Goal: Transaction & Acquisition: Obtain resource

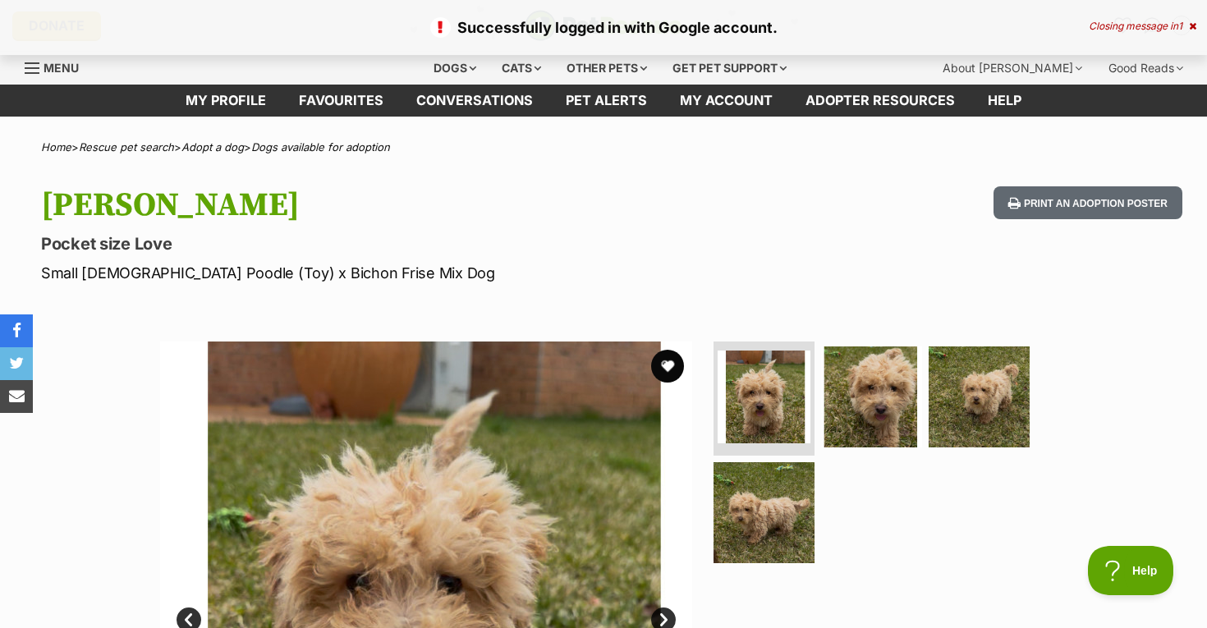
click at [1193, 27] on icon at bounding box center [1192, 26] width 7 height 10
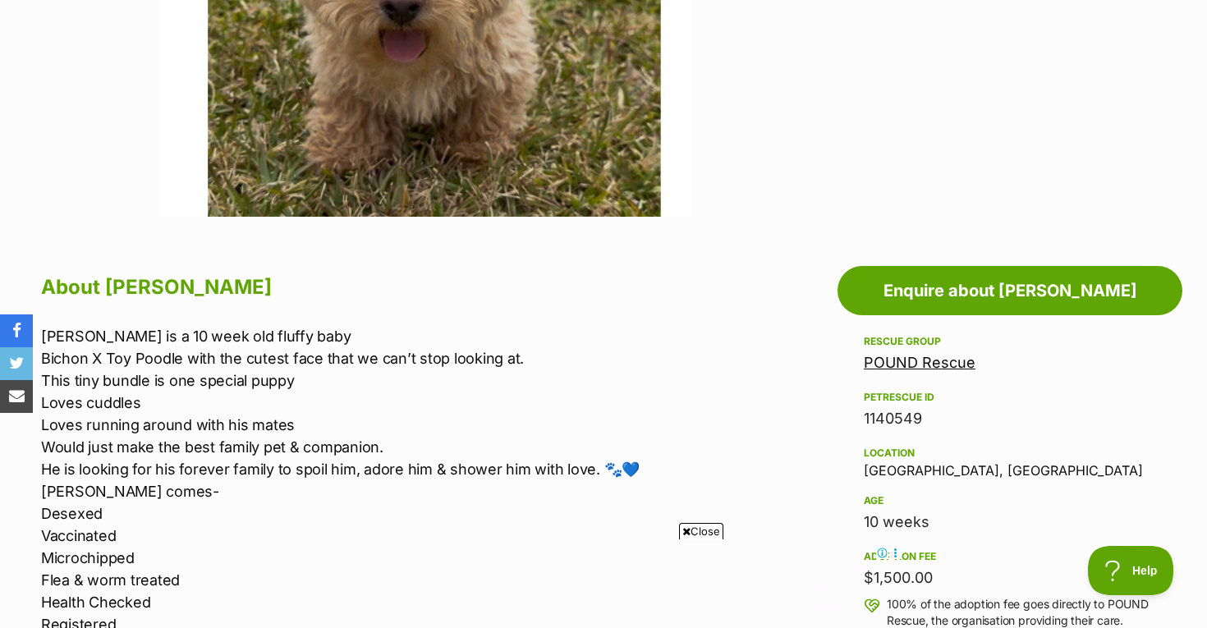
scroll to position [661, 0]
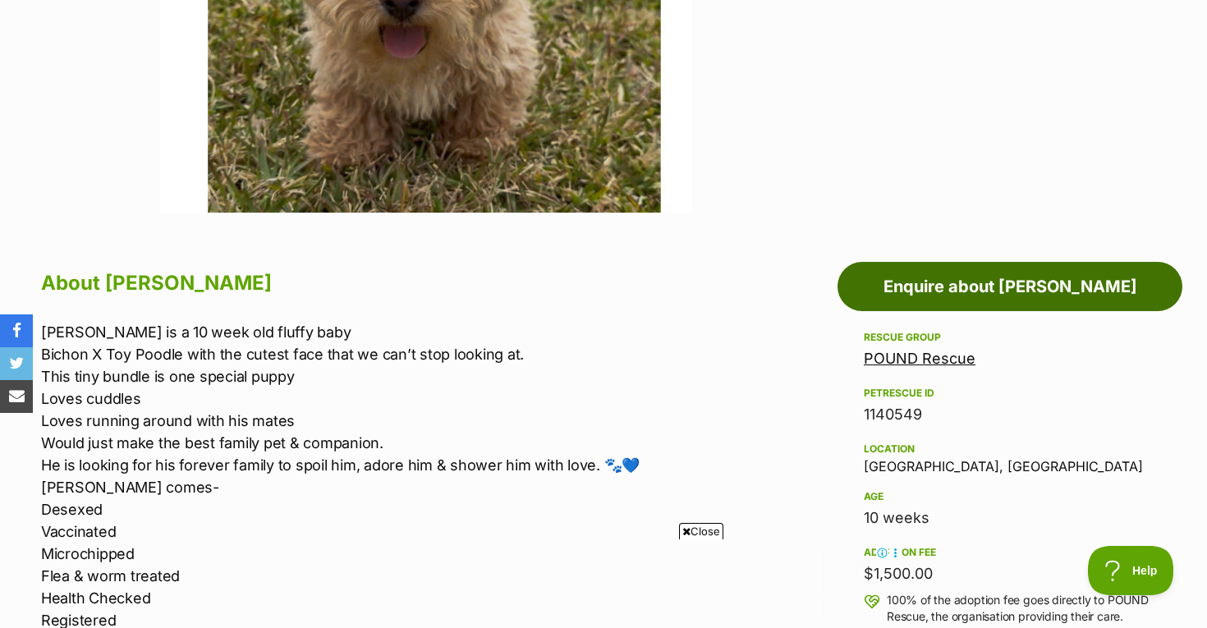
click at [938, 277] on link "Enquire about Freddie" at bounding box center [1010, 286] width 345 height 49
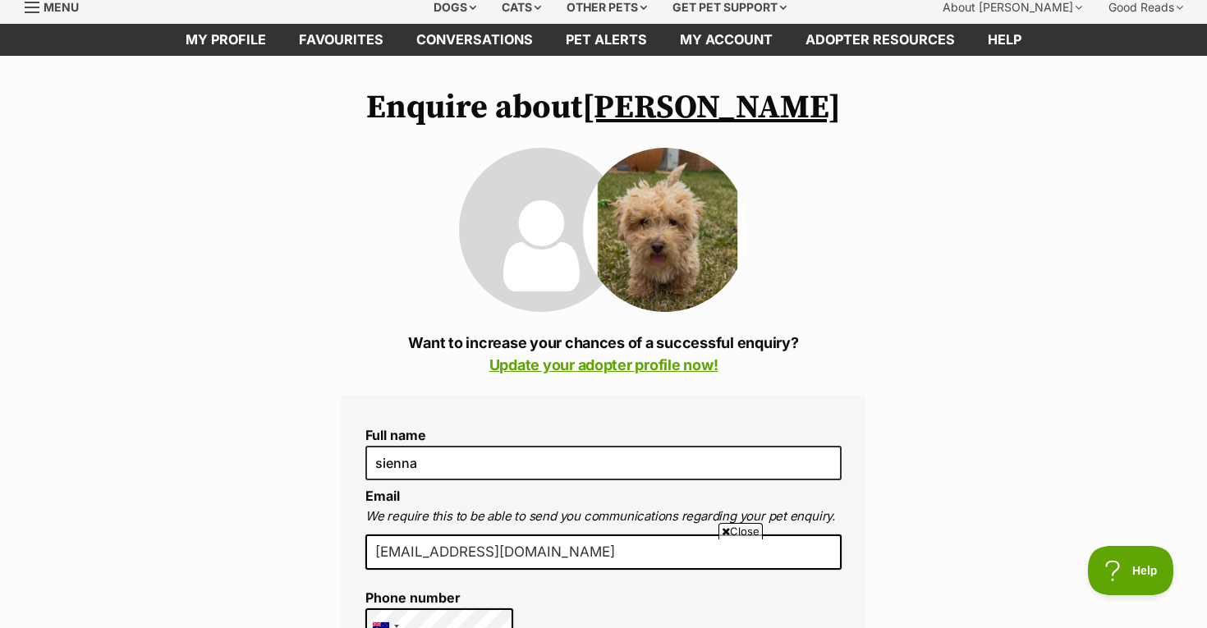
scroll to position [15, 0]
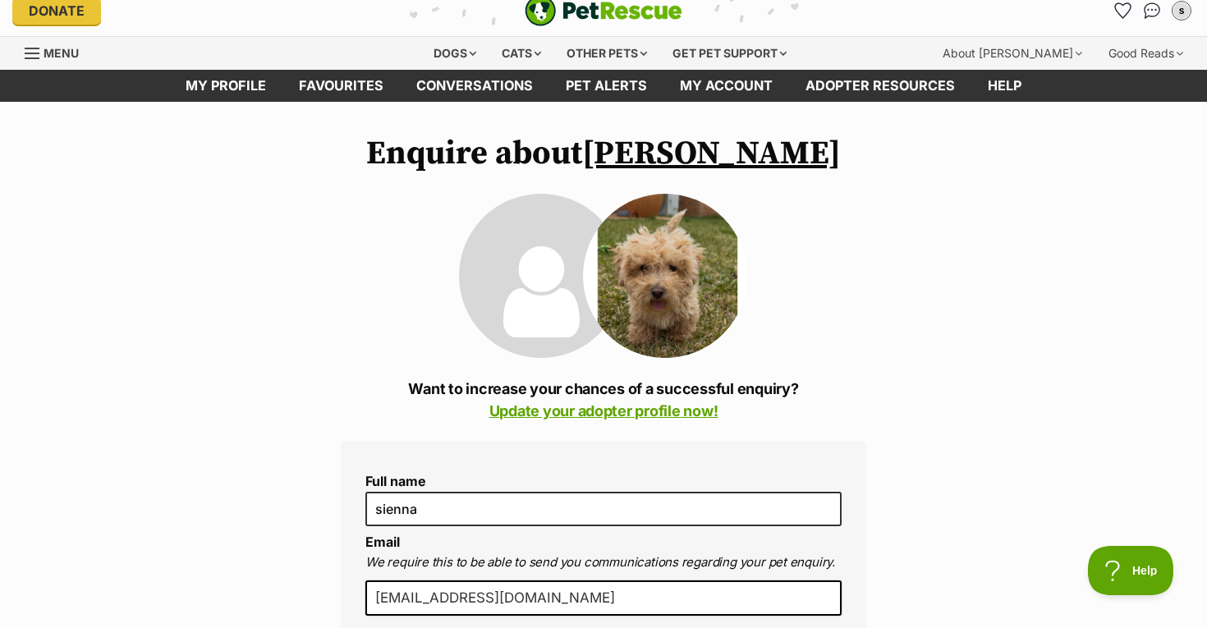
click at [697, 149] on link "[PERSON_NAME]" at bounding box center [711, 153] width 259 height 41
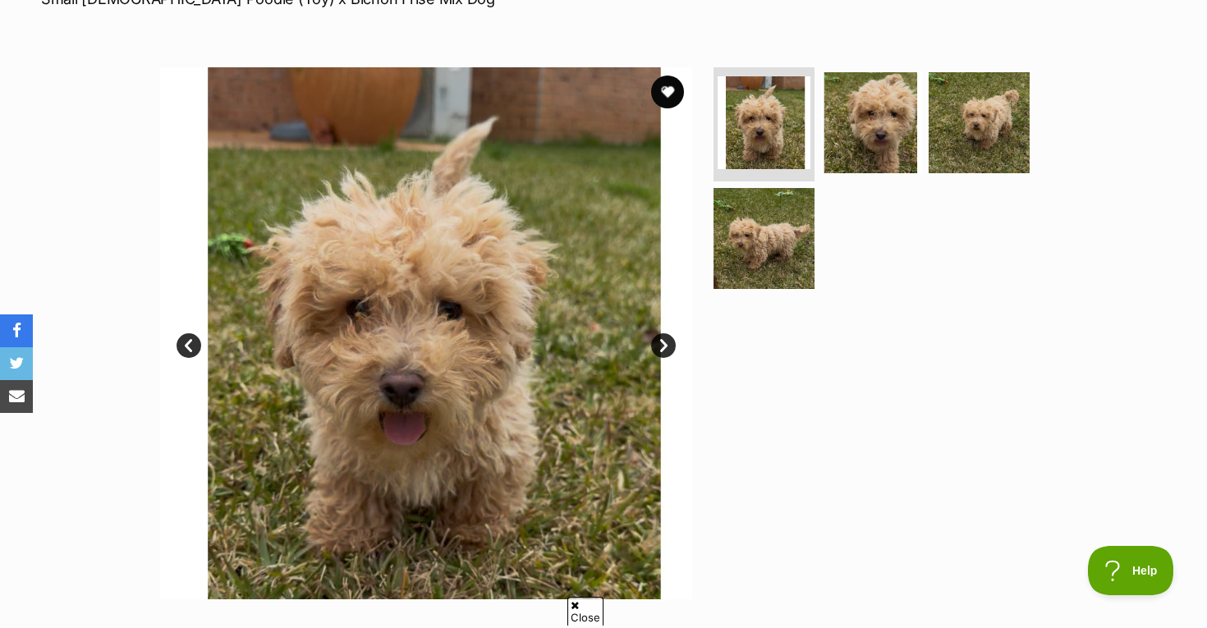
scroll to position [275, 0]
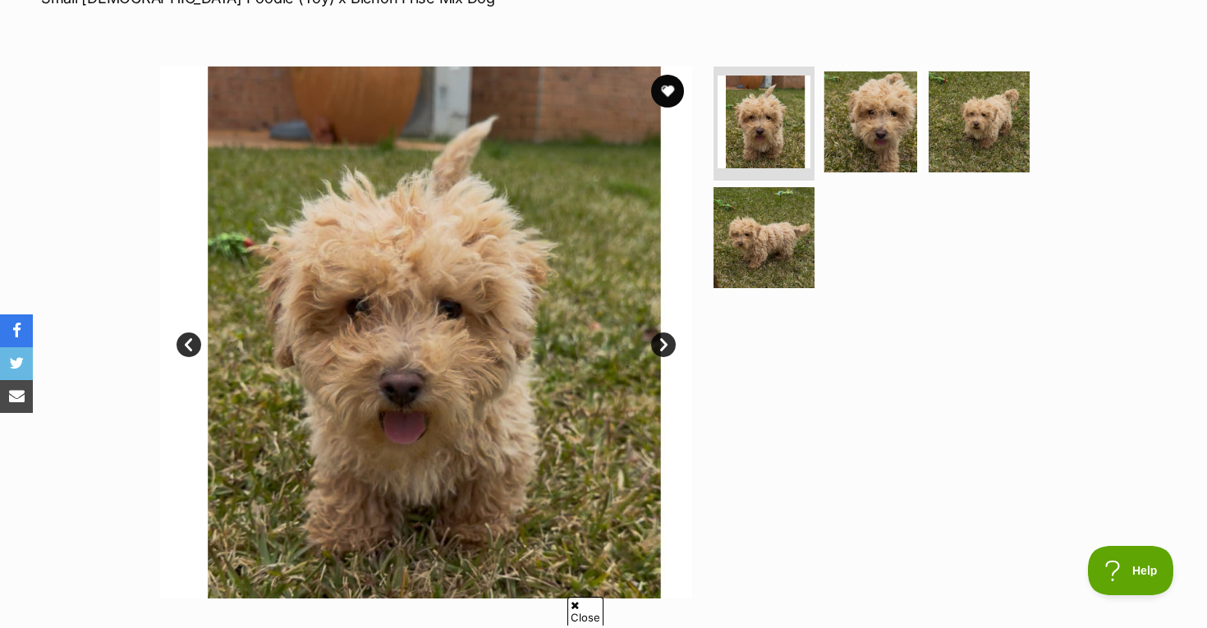
click at [667, 347] on link "Next" at bounding box center [663, 345] width 25 height 25
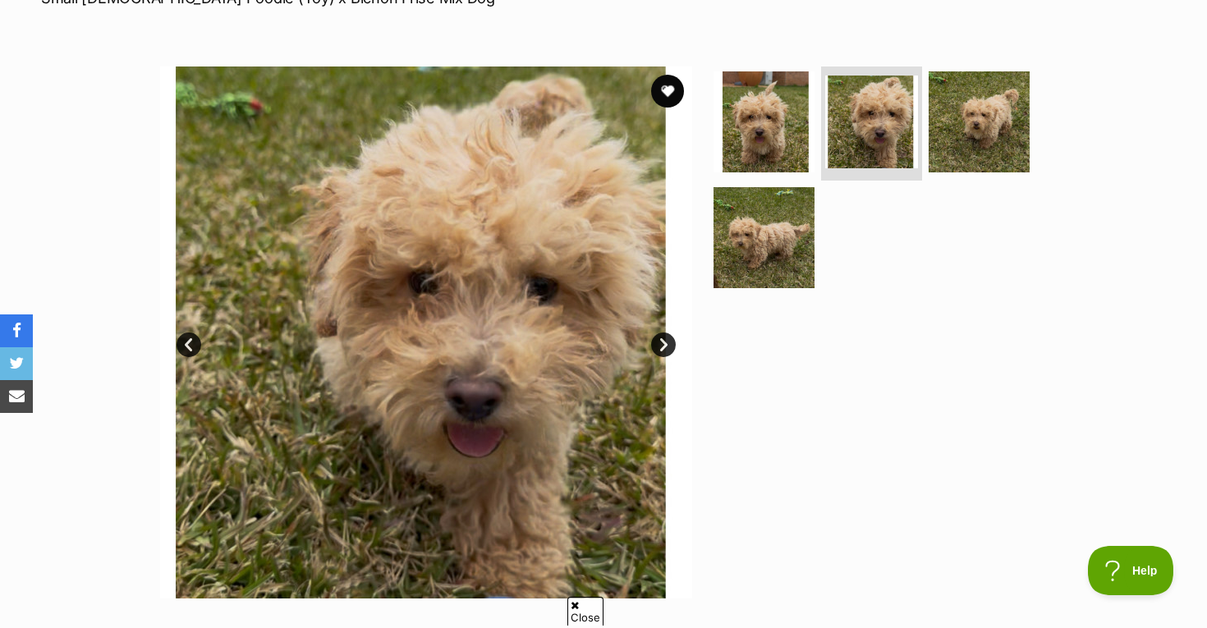
click at [667, 347] on link "Next" at bounding box center [663, 345] width 25 height 25
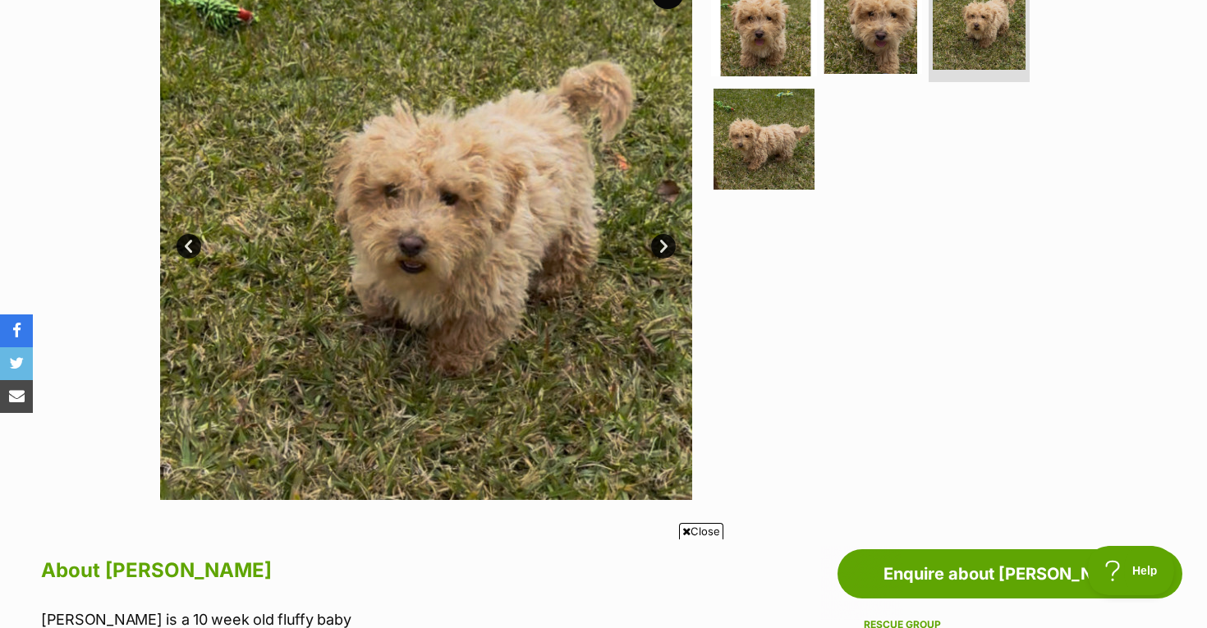
scroll to position [0, 0]
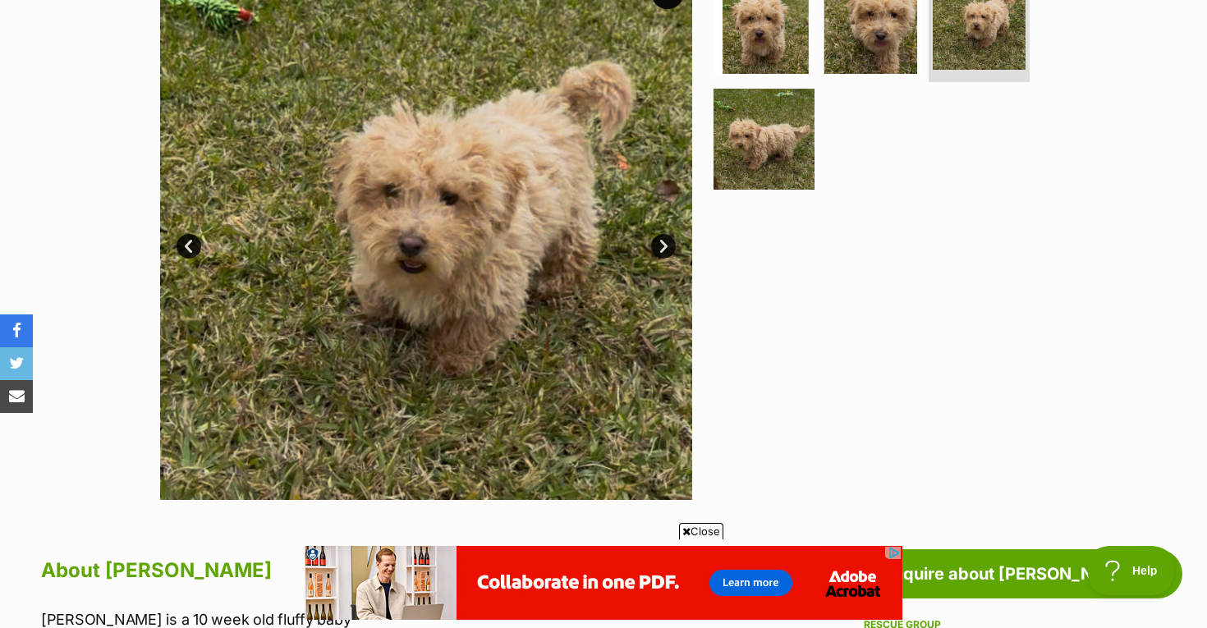
click at [659, 246] on link "Next" at bounding box center [663, 246] width 25 height 25
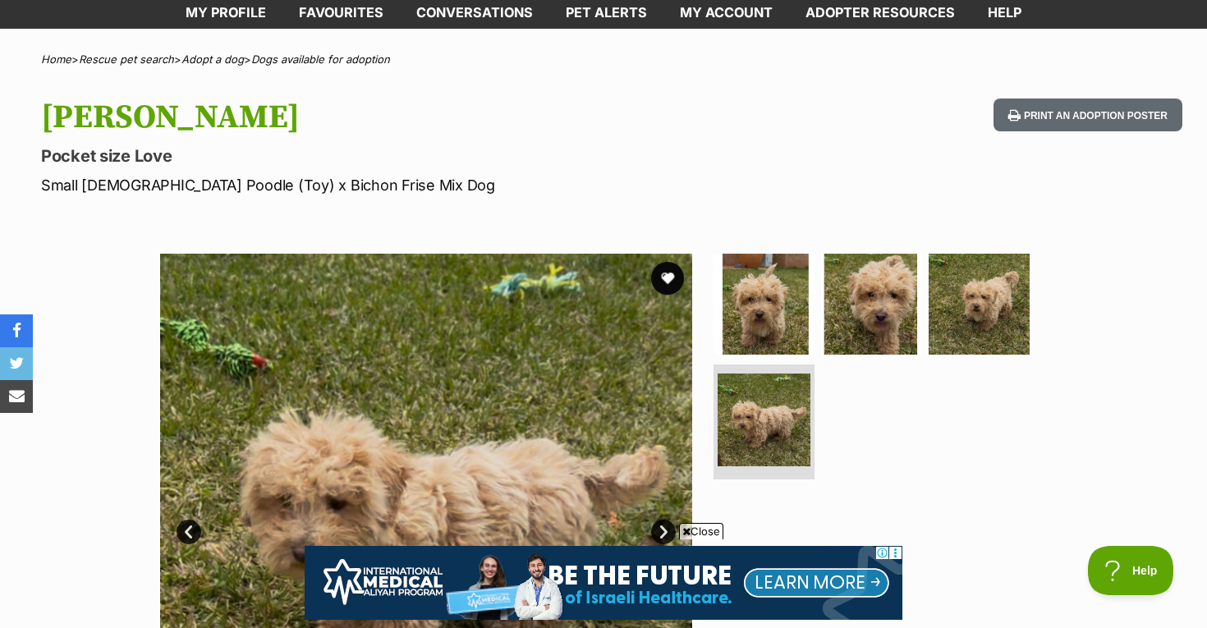
scroll to position [280, 0]
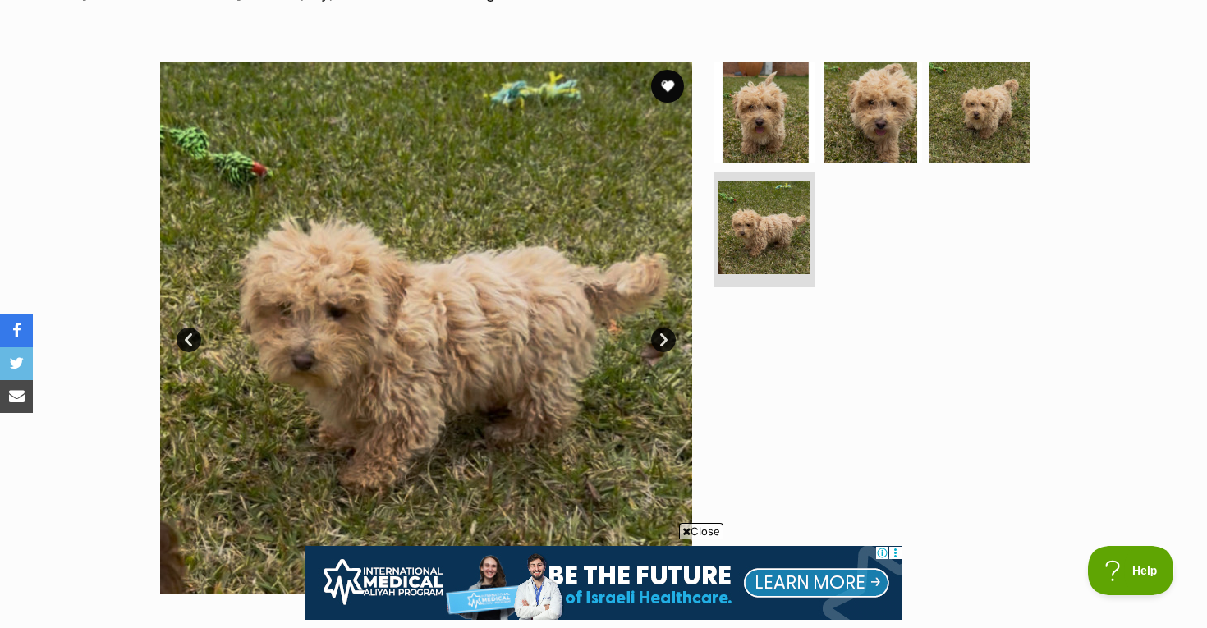
click at [669, 337] on link "Next" at bounding box center [663, 340] width 25 height 25
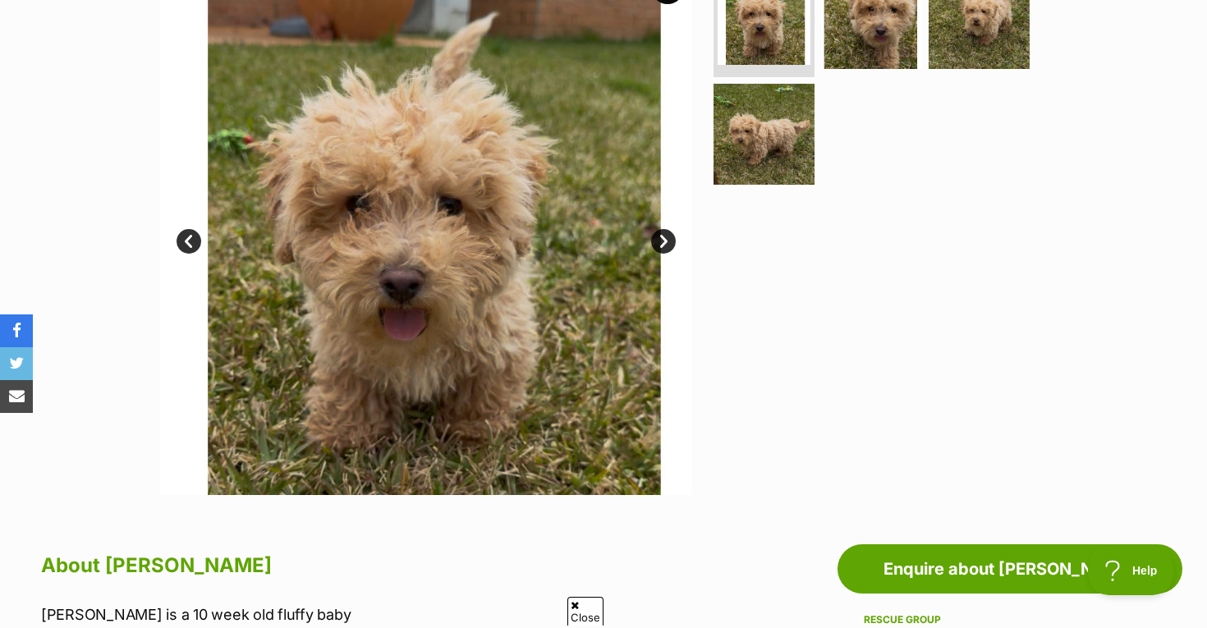
scroll to position [0, 0]
click at [666, 246] on link "Next" at bounding box center [663, 241] width 25 height 25
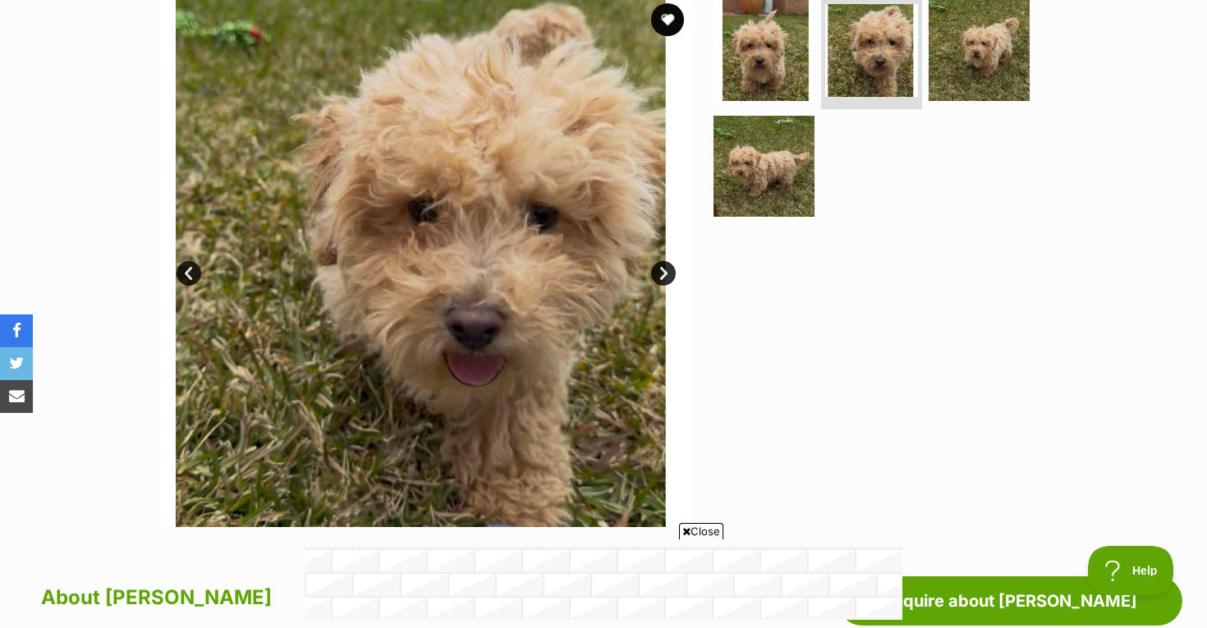
click at [661, 269] on link "Next" at bounding box center [663, 273] width 25 height 25
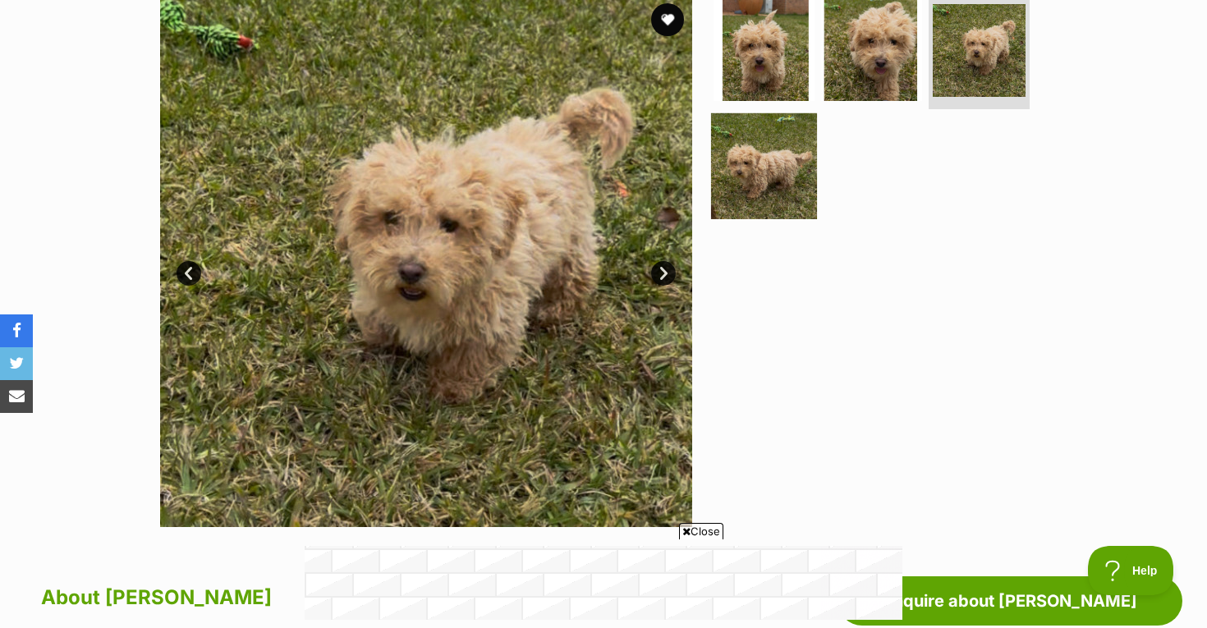
click at [750, 188] on img at bounding box center [764, 166] width 106 height 106
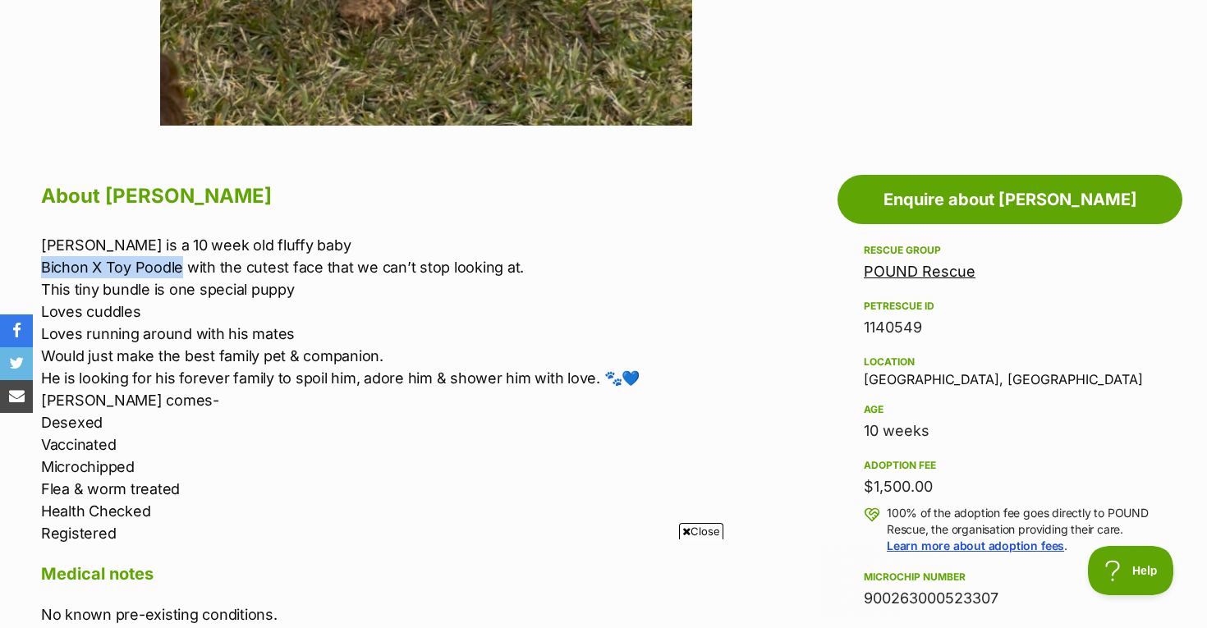
drag, startPoint x: 40, startPoint y: 264, endPoint x: 182, endPoint y: 270, distance: 142.2
copy p "Bichon X Toy Poodle"
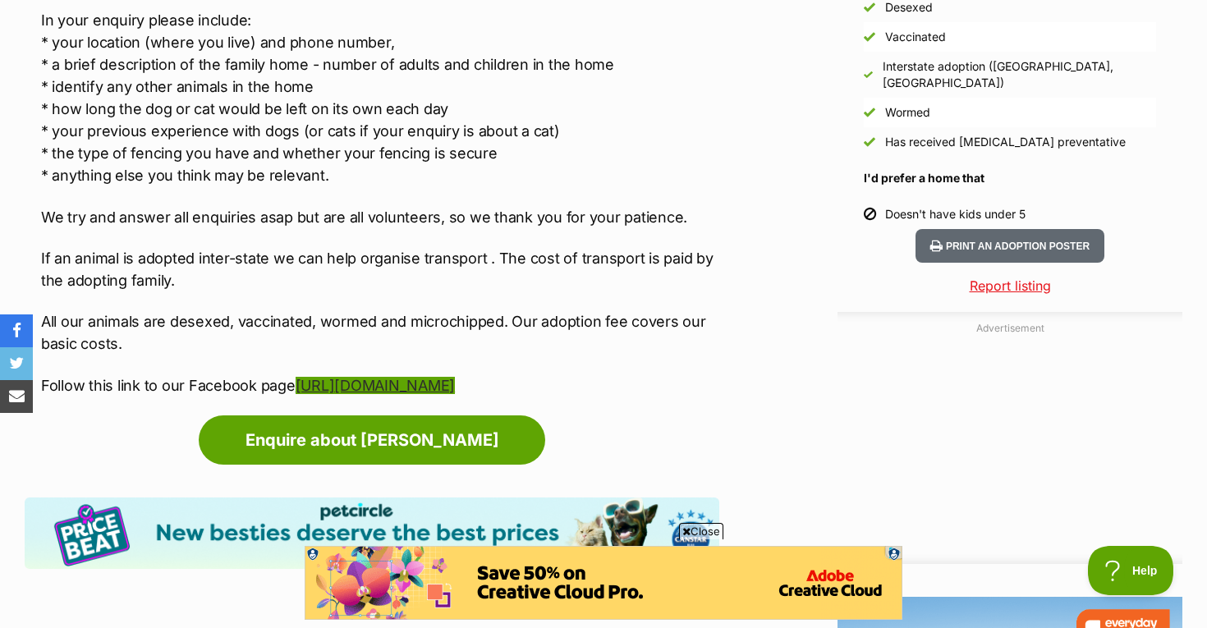
click at [447, 383] on link "[URL][DOMAIN_NAME]" at bounding box center [375, 385] width 159 height 17
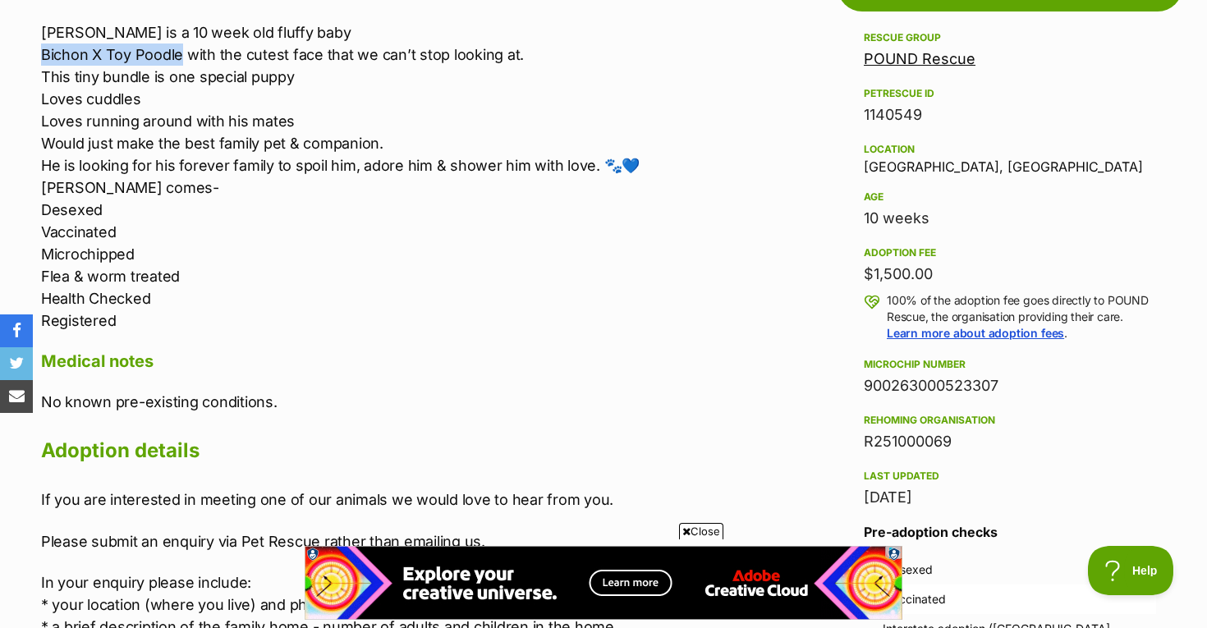
scroll to position [335, 0]
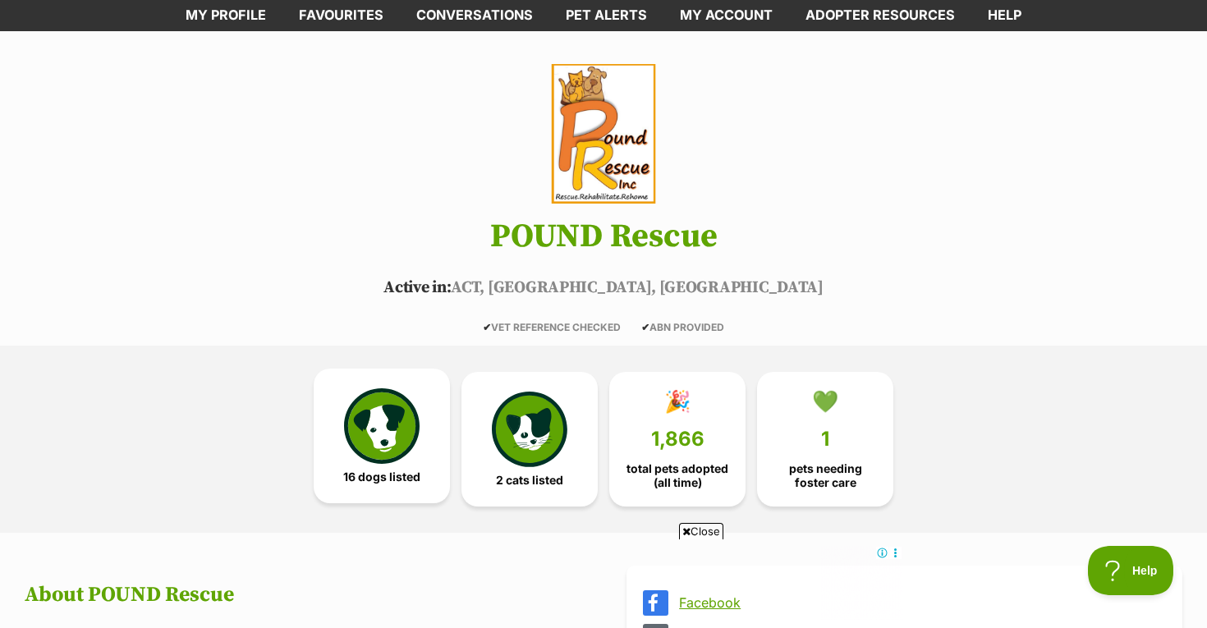
click at [375, 450] on img at bounding box center [382, 426] width 76 height 76
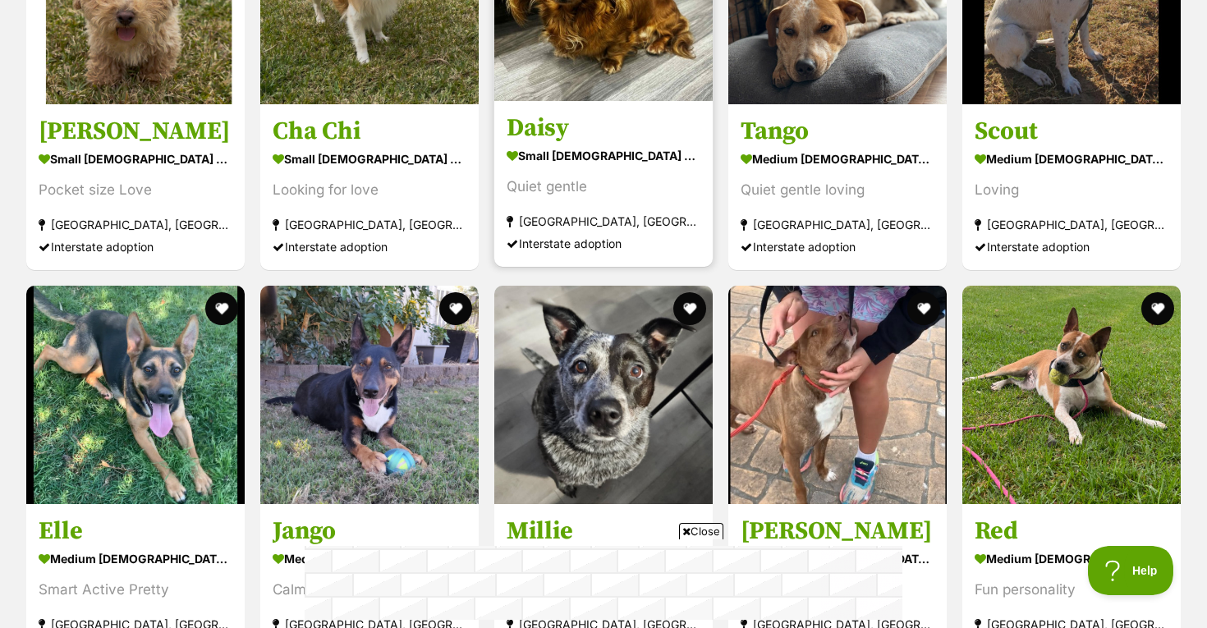
scroll to position [1997, 0]
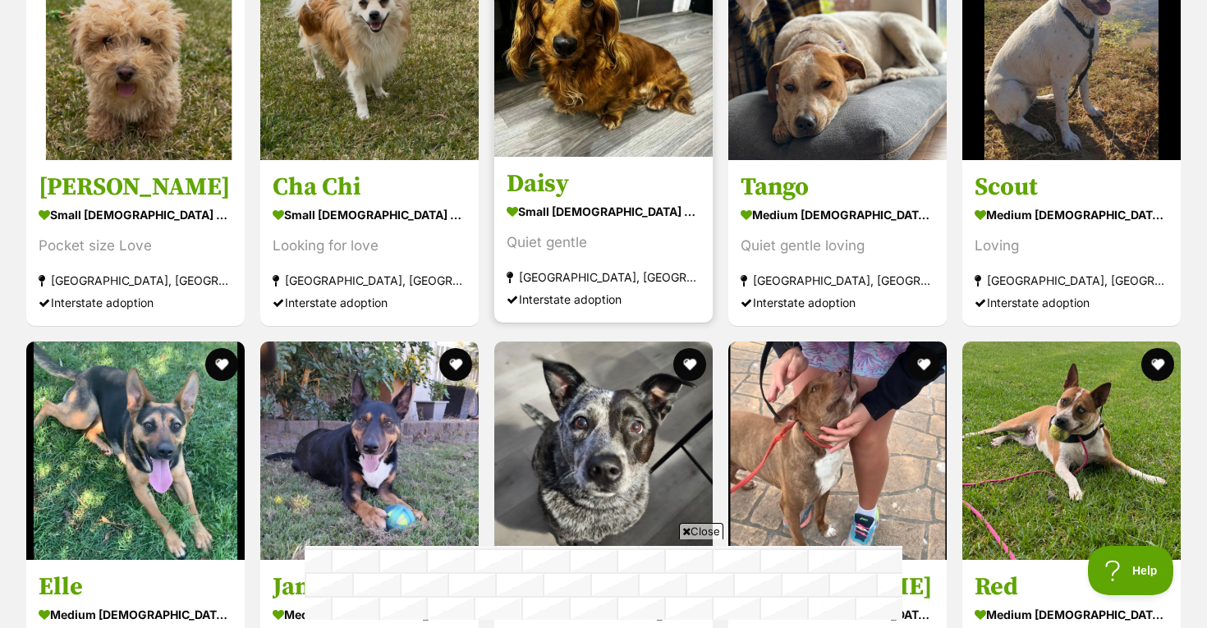
click at [613, 159] on link at bounding box center [603, 152] width 218 height 16
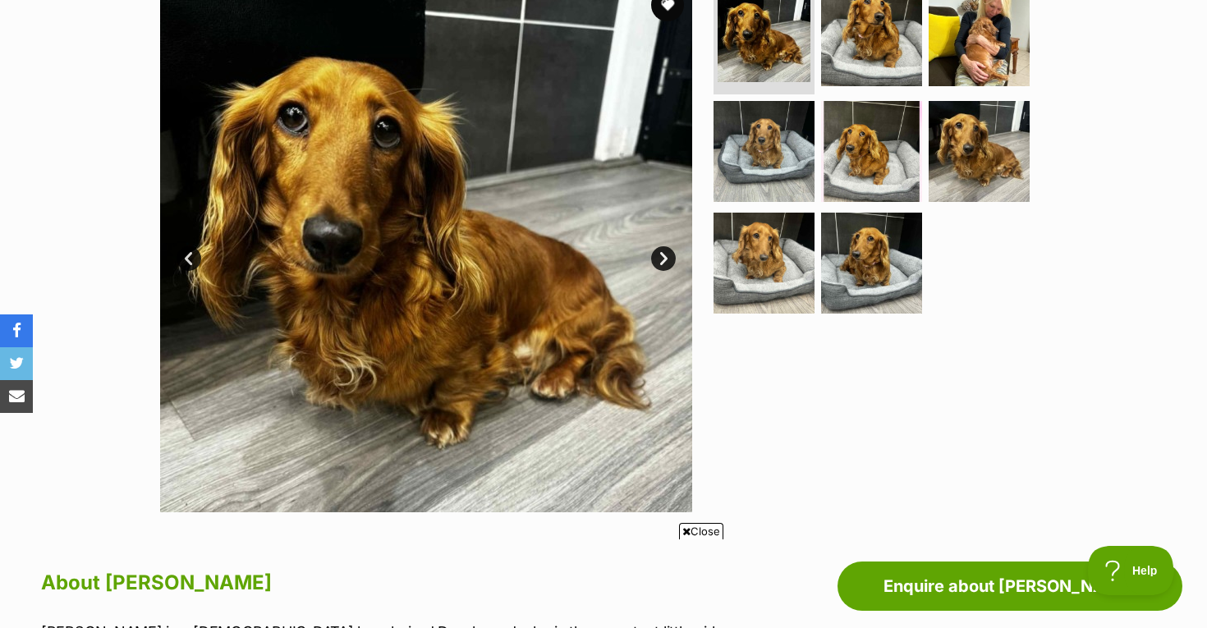
scroll to position [379, 0]
